Goal: Transaction & Acquisition: Purchase product/service

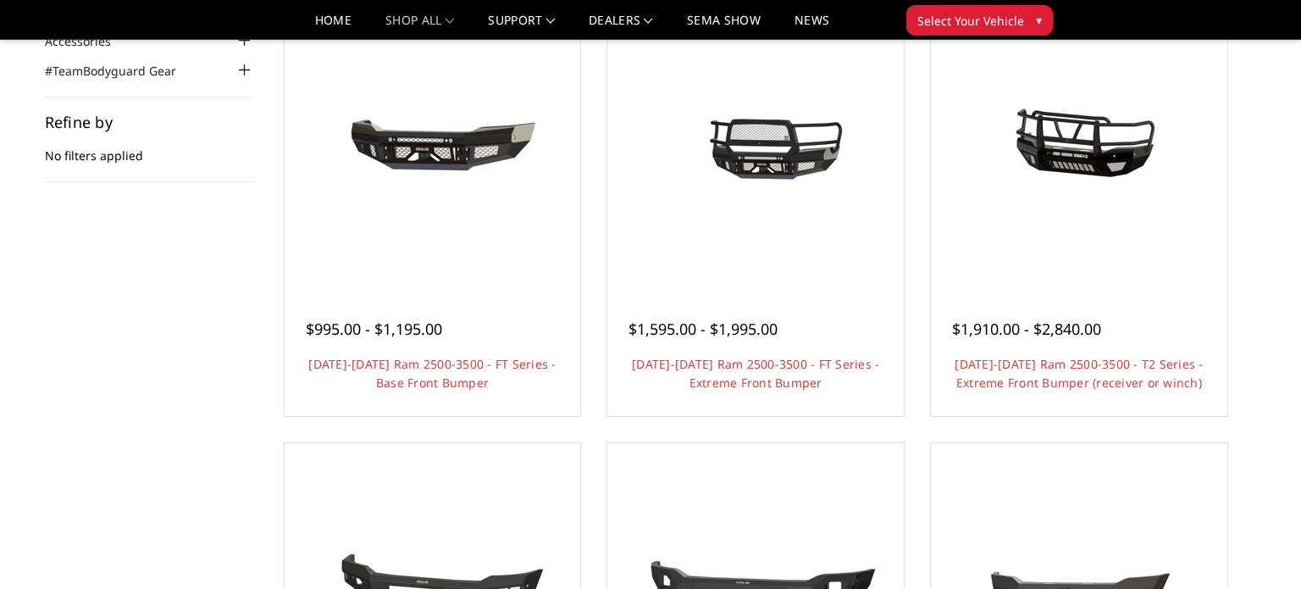
scroll to position [219, 0]
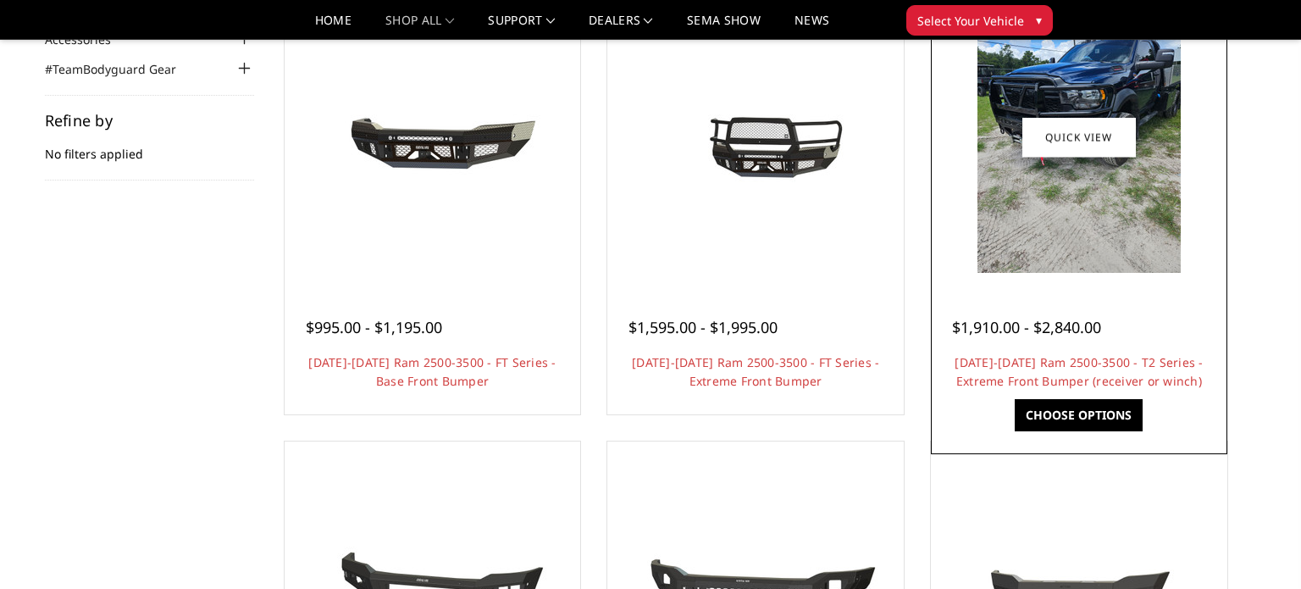
click at [1032, 176] on img at bounding box center [1079, 137] width 203 height 271
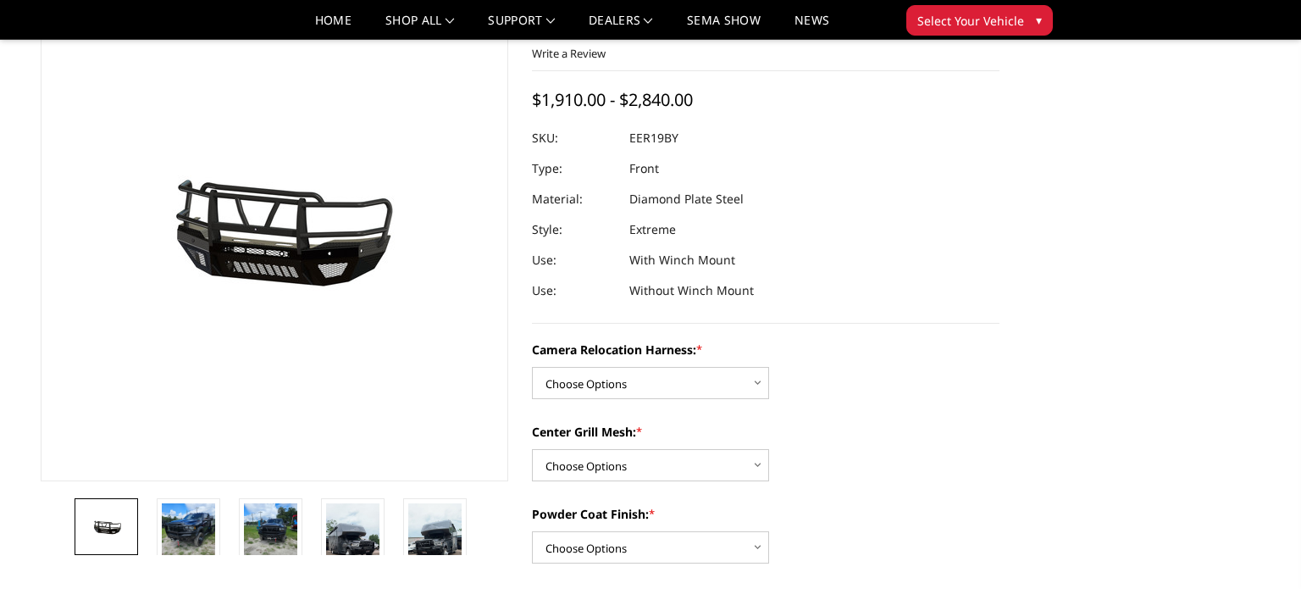
scroll to position [116, 0]
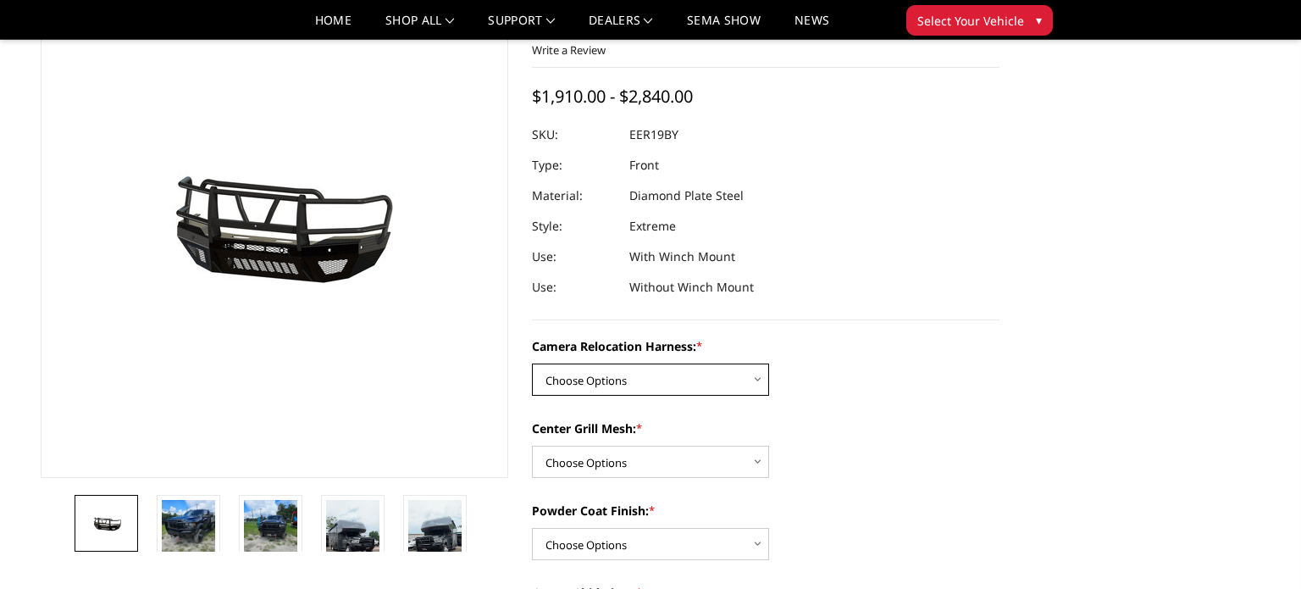
click at [758, 379] on select "Choose Options Without camera harness With camera harness" at bounding box center [650, 379] width 237 height 32
select select "3820"
click at [532, 363] on select "Choose Options Without camera harness With camera harness" at bounding box center [650, 379] width 237 height 32
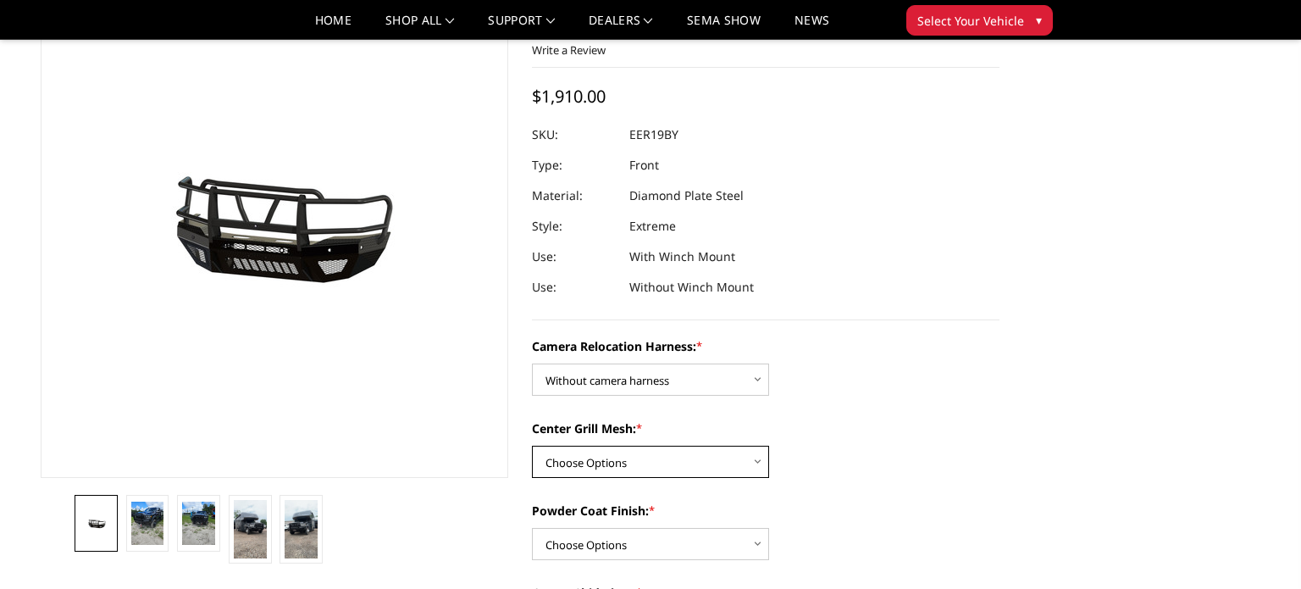
click at [760, 463] on select "Choose Options Without expanded metal With expanded metal" at bounding box center [650, 462] width 237 height 32
select select "3817"
click at [532, 446] on select "Choose Options Without expanded metal With expanded metal" at bounding box center [650, 462] width 237 height 32
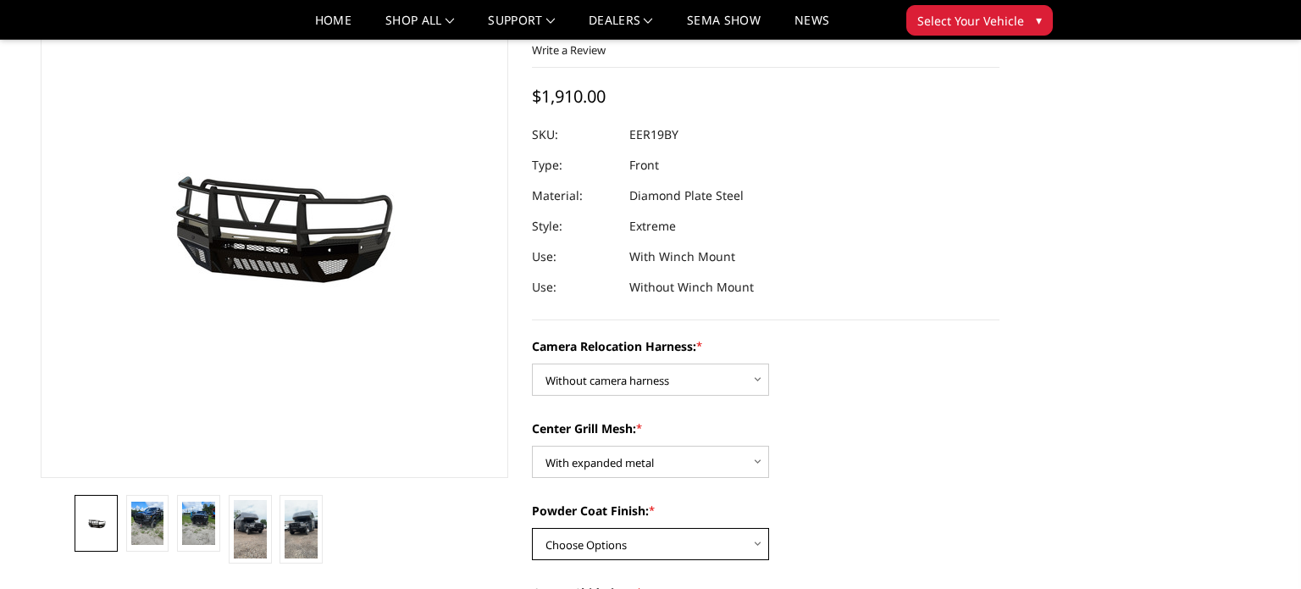
click at [760, 545] on select "Choose Options Textured Black Powder Coat Gloss Black Powder Coat Bare Metal" at bounding box center [650, 544] width 237 height 32
select select "3814"
click at [532, 528] on select "Choose Options Textured Black Powder Coat Gloss Black Powder Coat Bare Metal" at bounding box center [650, 544] width 237 height 32
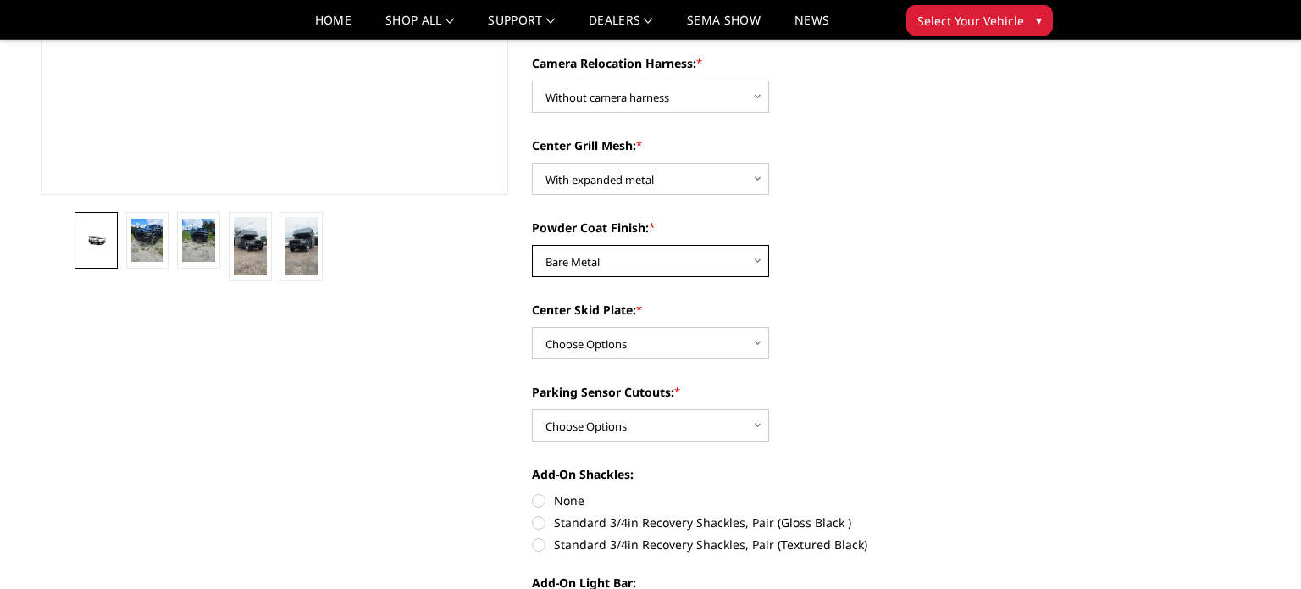
scroll to position [402, 0]
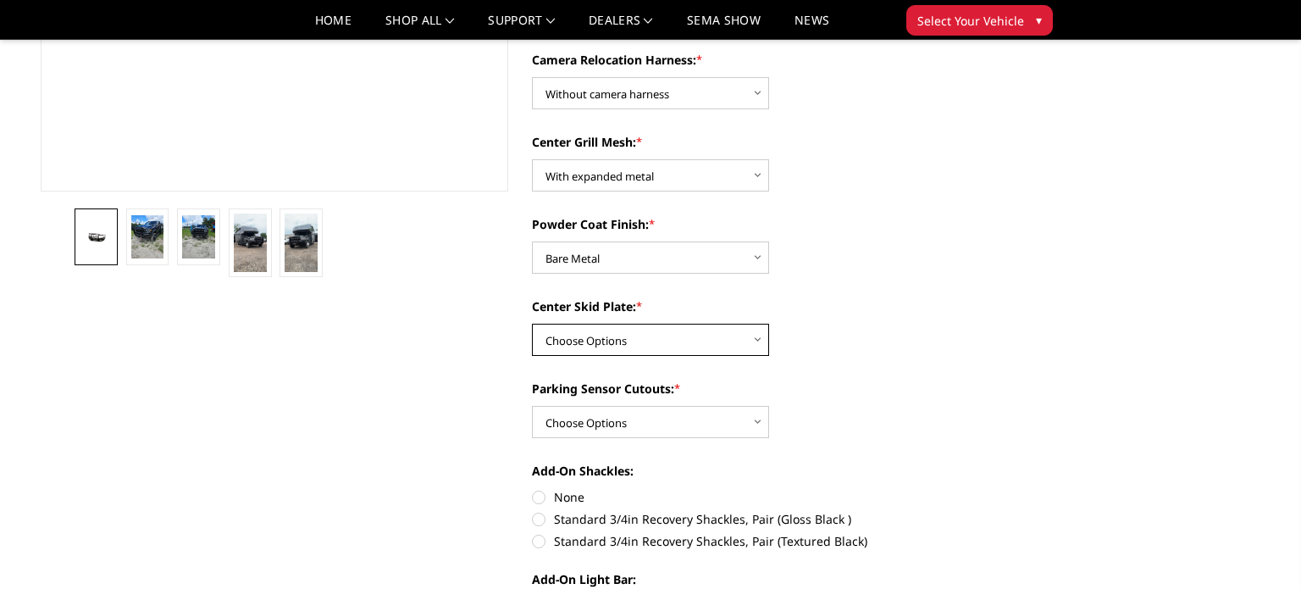
click at [760, 334] on select "Choose Options Winch Mount Skid Plate Standard Skid Plate (included) 2" Receive…" at bounding box center [650, 340] width 237 height 32
select select "3813"
click at [532, 324] on select "Choose Options Winch Mount Skid Plate Standard Skid Plate (included) 2" Receive…" at bounding box center [650, 340] width 237 height 32
click at [755, 426] on select "Choose Options Yes - With Parking Sensor Cutouts" at bounding box center [650, 422] width 237 height 32
select select "3810"
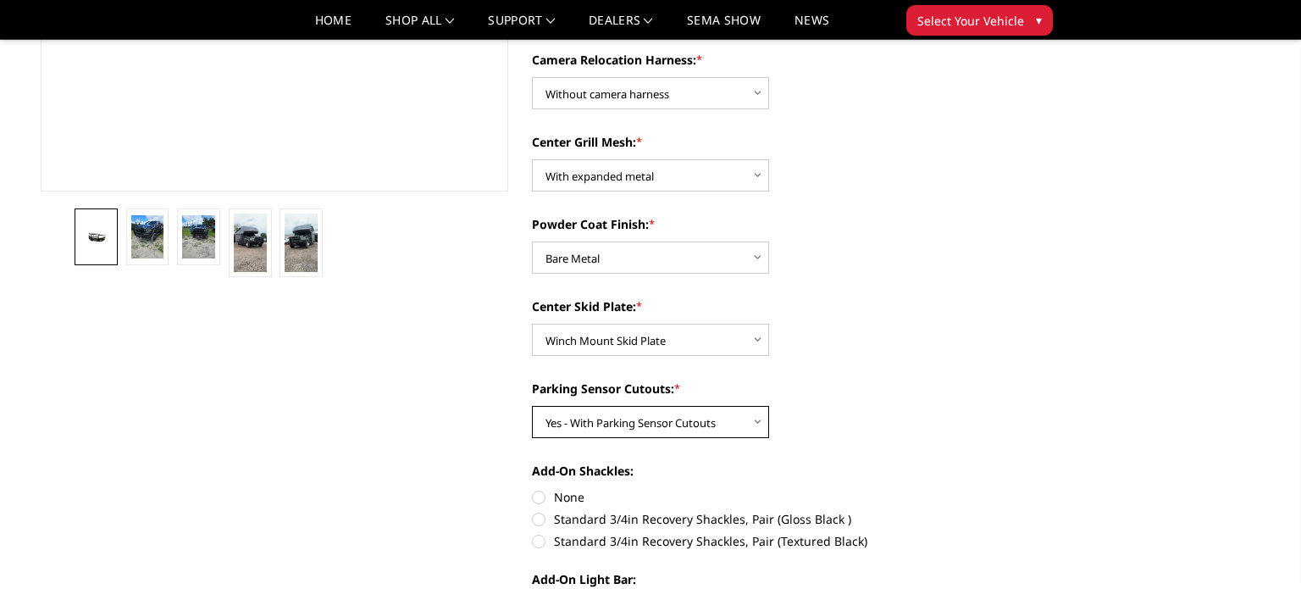
click at [532, 406] on select "Choose Options Yes - With Parking Sensor Cutouts" at bounding box center [650, 422] width 237 height 32
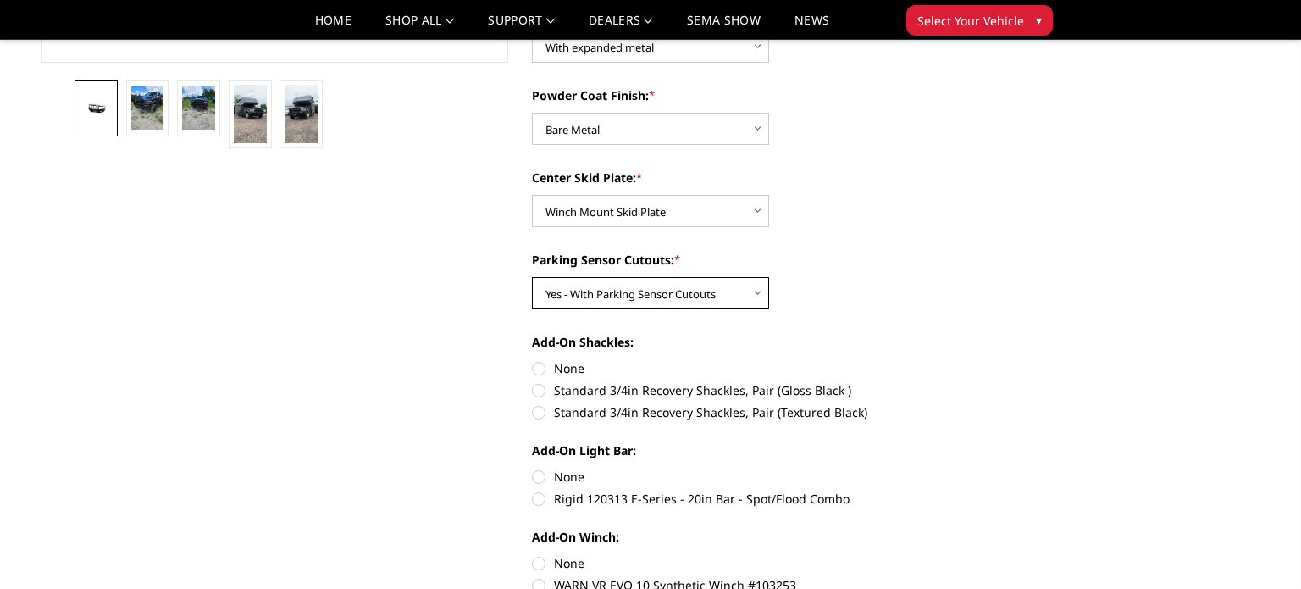
scroll to position [532, 0]
click at [544, 409] on label "Standard 3/4in Recovery Shackles, Pair (Textured Black)" at bounding box center [766, 411] width 468 height 18
click at [1000, 381] on input "Standard 3/4in Recovery Shackles, Pair (Textured Black)" at bounding box center [1000, 380] width 1 height 1
radio input "true"
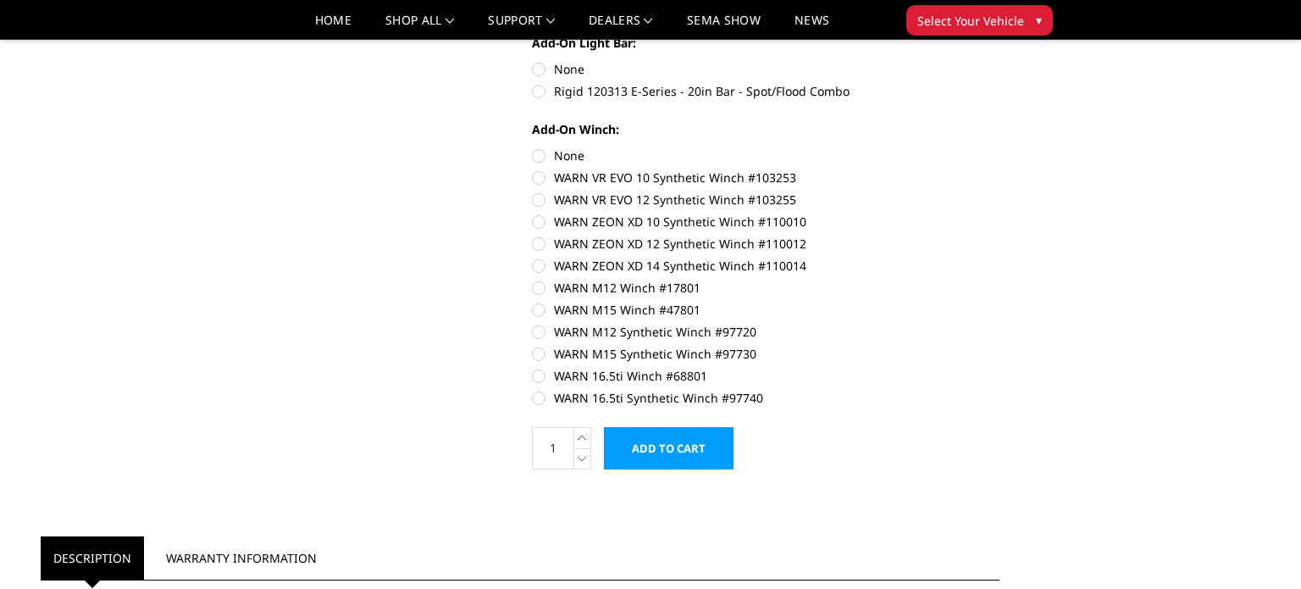
scroll to position [940, 0]
click at [539, 266] on label "WARN ZEON XD 14 Synthetic Winch #110014" at bounding box center [766, 264] width 468 height 18
click at [1000, 234] on input "WARN ZEON XD 14 Synthetic Winch #110014" at bounding box center [1000, 233] width 1 height 1
radio input "true"
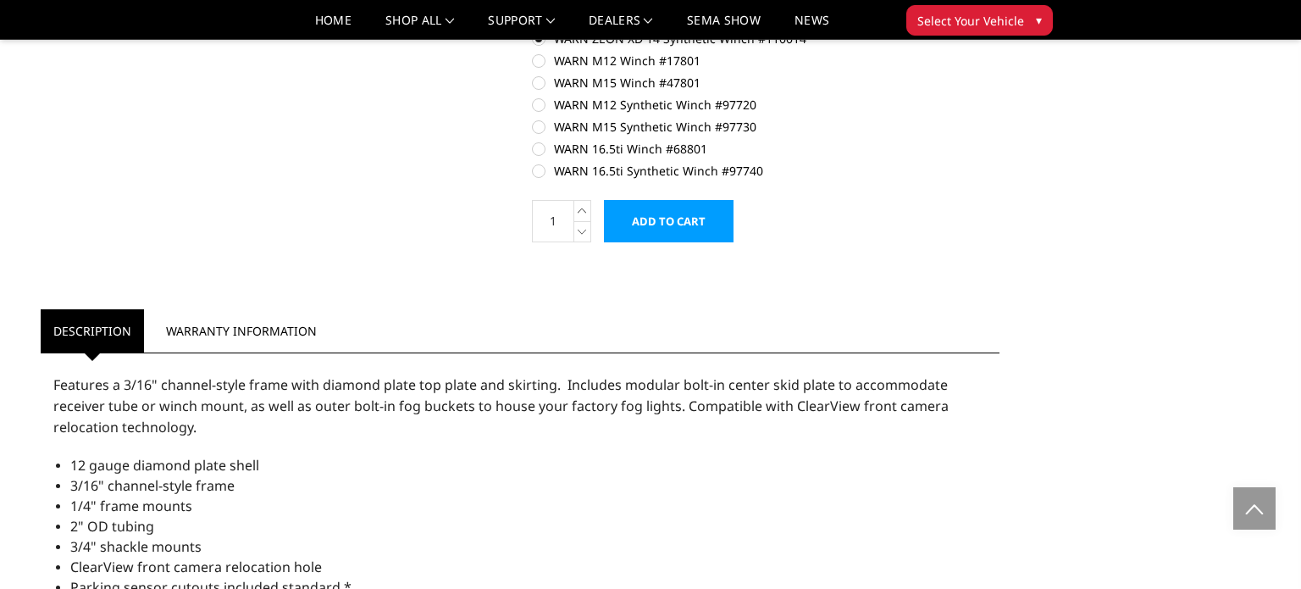
scroll to position [1171, 0]
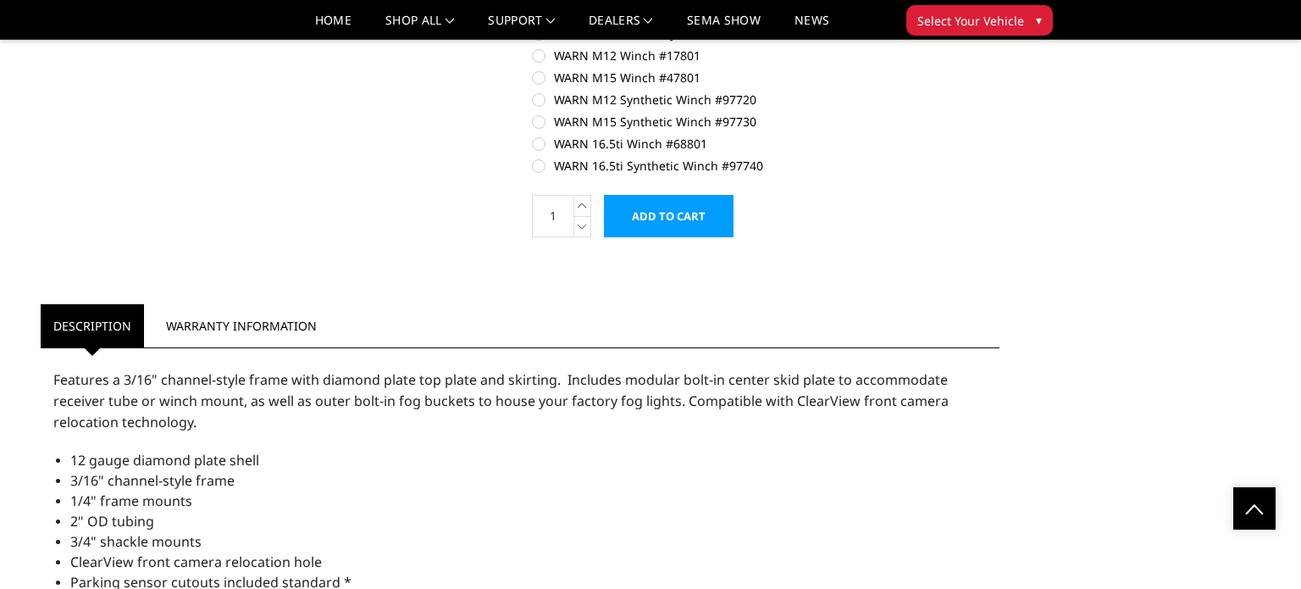
click at [704, 230] on input "Add to Cart" at bounding box center [669, 216] width 130 height 42
